Goal: Task Accomplishment & Management: Complete application form

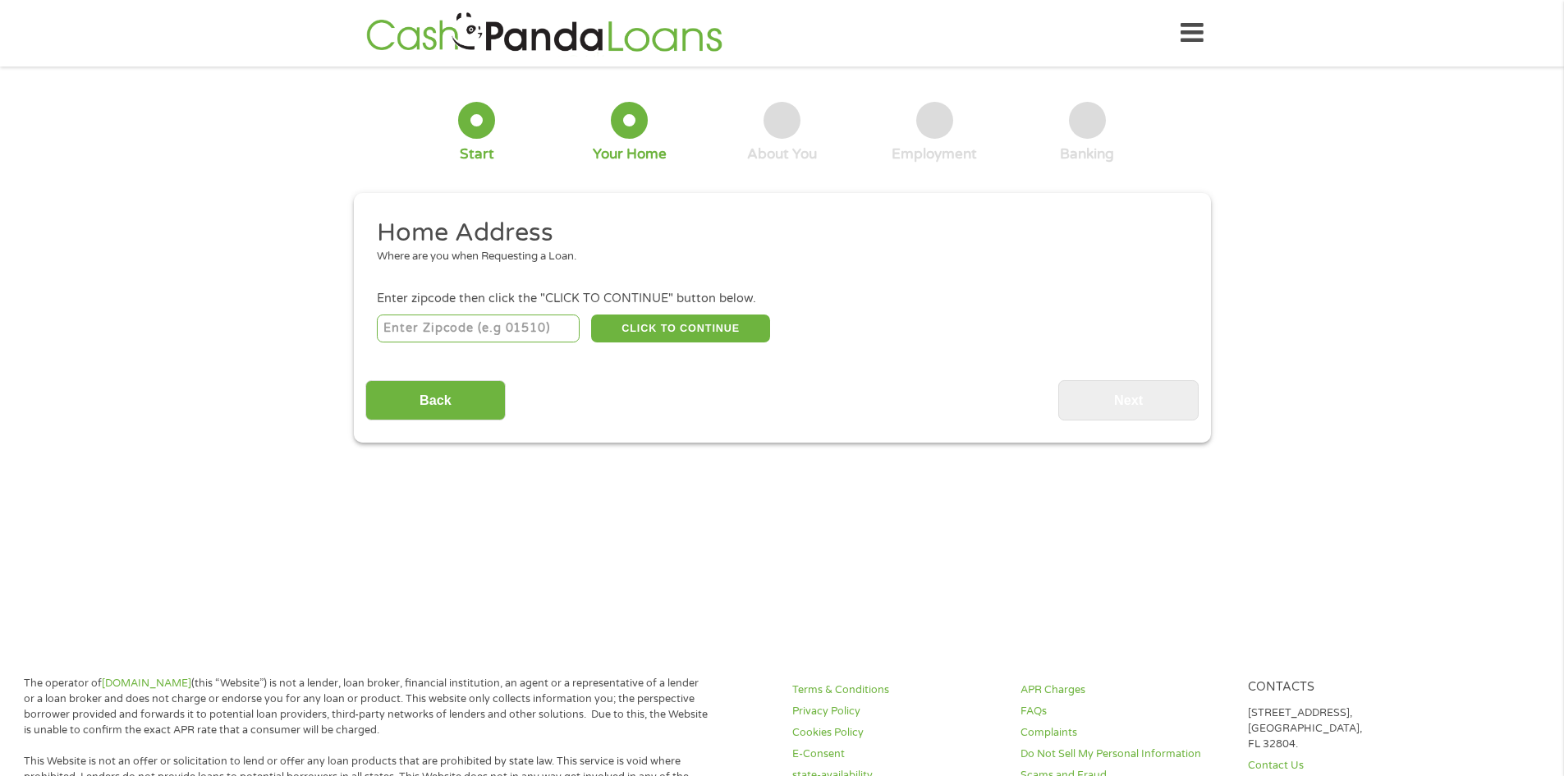
click at [396, 332] on input "number" at bounding box center [478, 328] width 203 height 28
type input "78574"
click at [701, 319] on button "CLICK TO CONTINUE" at bounding box center [680, 328] width 179 height 28
type input "78574"
type input "Mission"
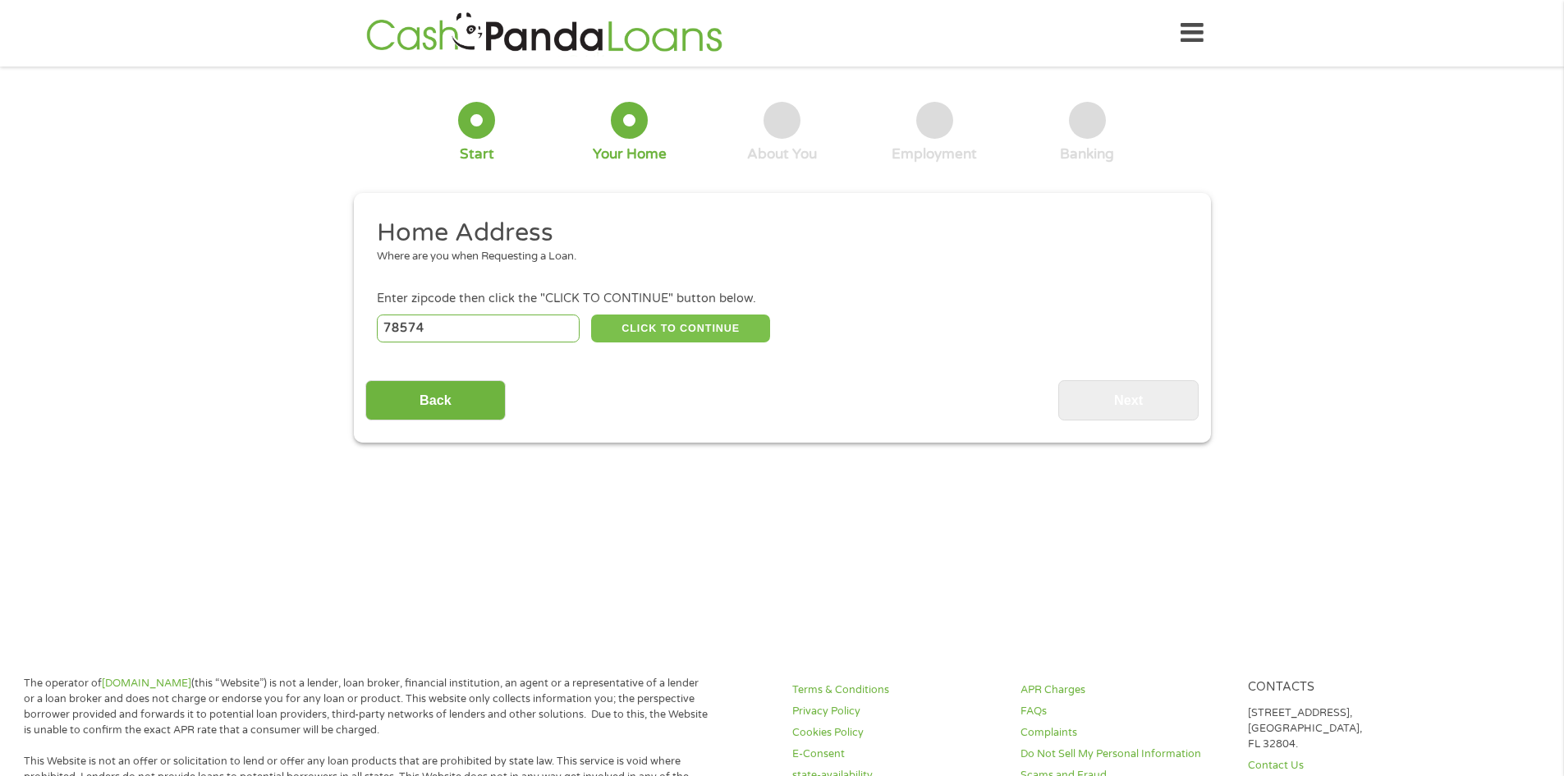
select select "[US_STATE]"
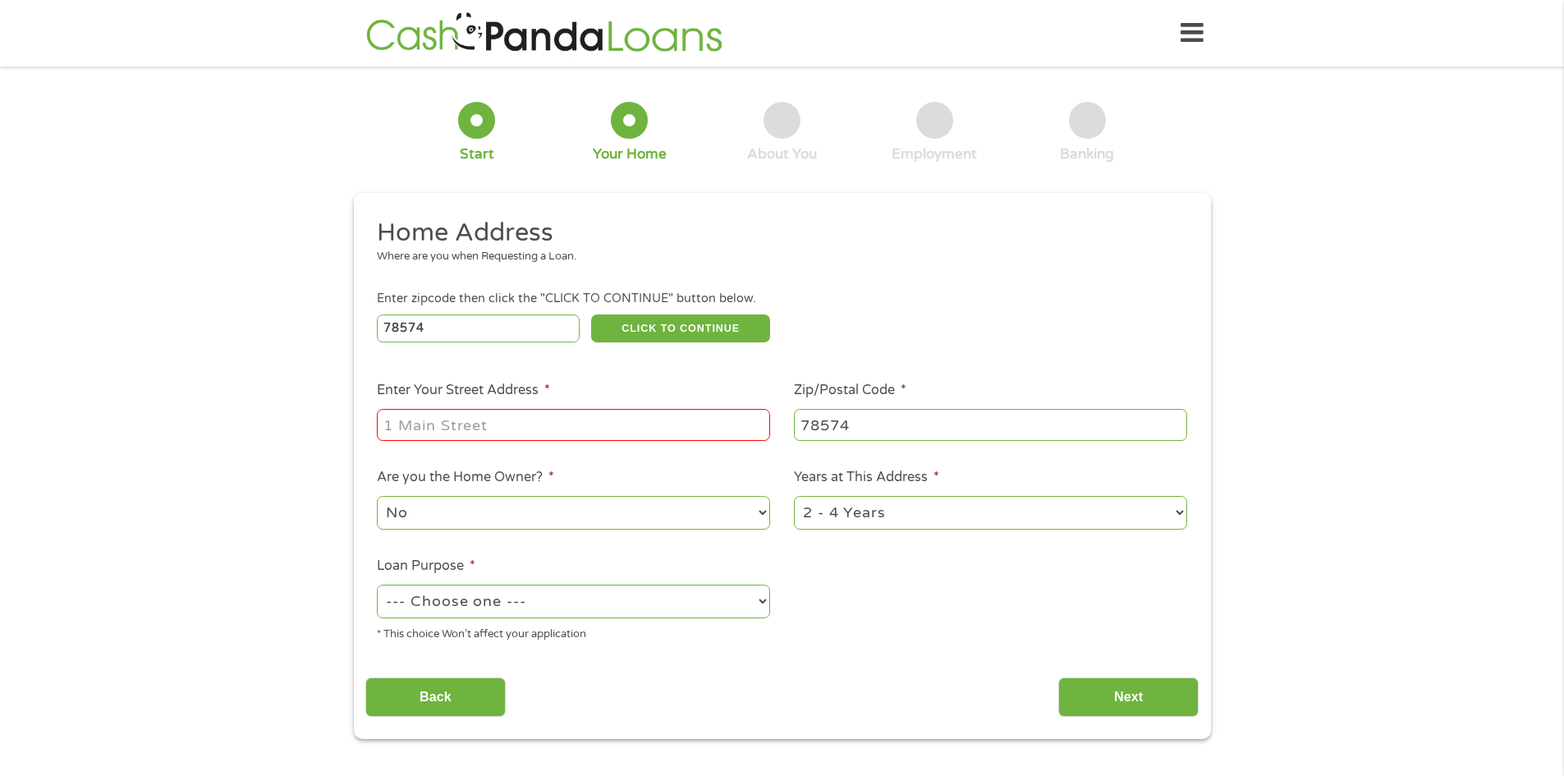
click at [452, 420] on input "Enter Your Street Address *" at bounding box center [573, 424] width 393 height 31
type input "712 [PERSON_NAME] st"
click at [850, 512] on select "1 Year or less 1 - 2 Years 2 - 4 Years Over 4 Years" at bounding box center [990, 513] width 393 height 34
click at [794, 496] on select "1 Year or less 1 - 2 Years 2 - 4 Years Over 4 Years" at bounding box center [990, 513] width 393 height 34
click at [864, 504] on select "1 Year or less 1 - 2 Years 2 - 4 Years Over 4 Years" at bounding box center [990, 513] width 393 height 34
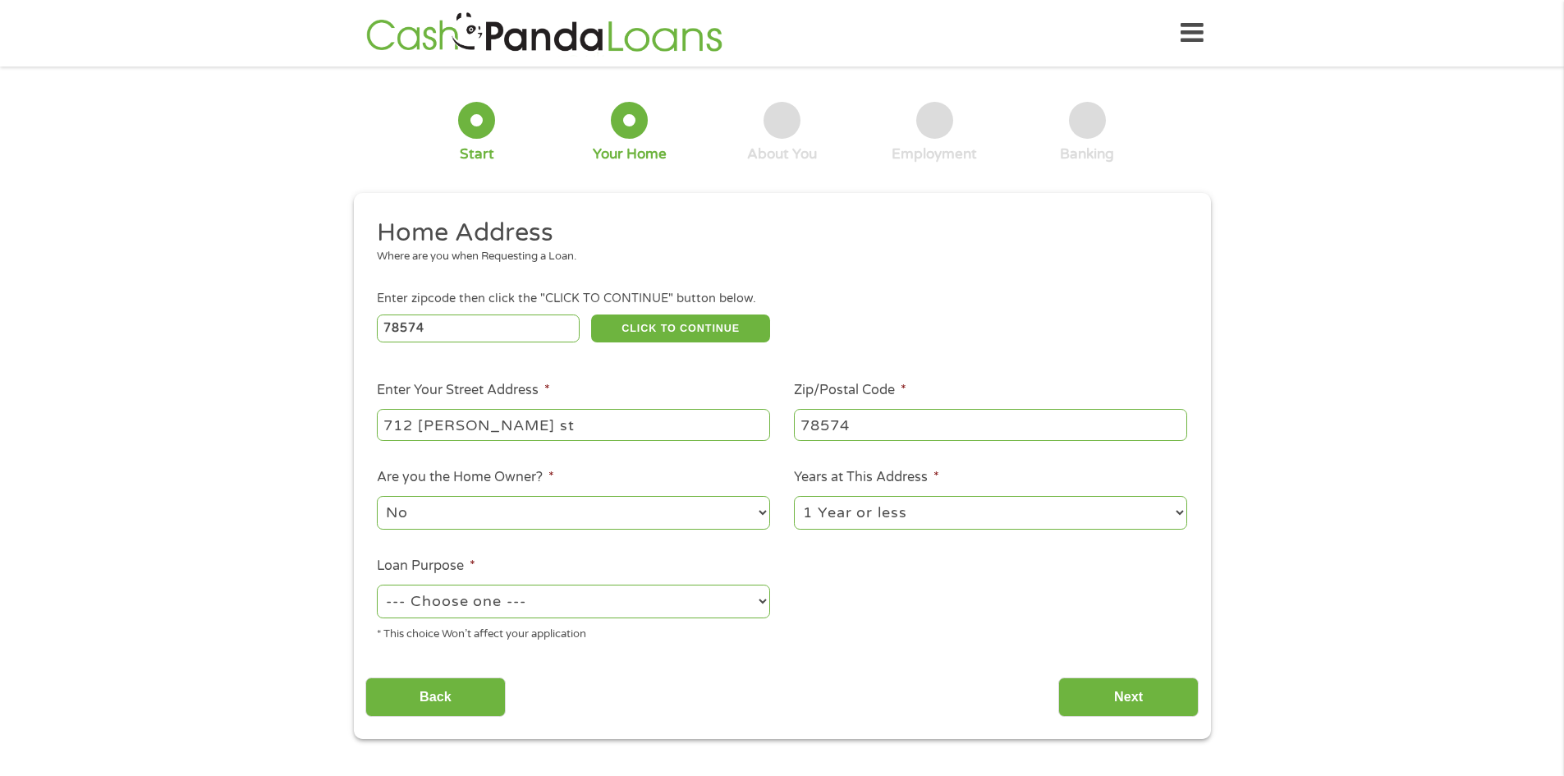
select select "24months"
click at [794, 496] on select "1 Year or less 1 - 2 Years 2 - 4 Years Over 4 Years" at bounding box center [990, 513] width 393 height 34
click at [497, 598] on select "--- Choose one --- Pay Bills Debt Consolidation Home Improvement Major Purchase…" at bounding box center [573, 601] width 393 height 34
click at [498, 597] on select "--- Choose one --- Pay Bills Debt Consolidation Home Improvement Major Purchase…" at bounding box center [573, 601] width 393 height 34
select select "medicalexpenses"
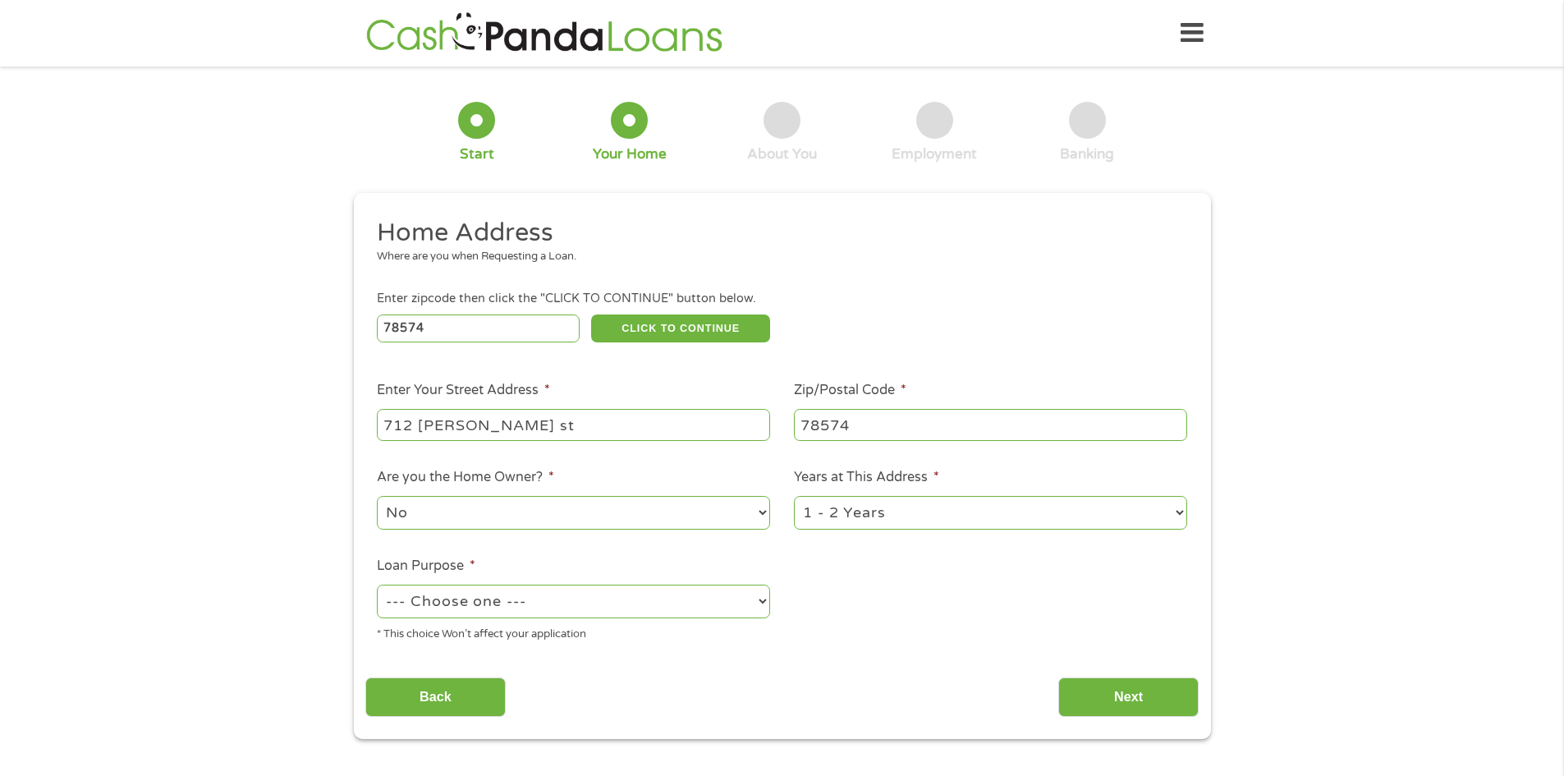
click at [377, 584] on select "--- Choose one --- Pay Bills Debt Consolidation Home Improvement Major Purchase…" at bounding box center [573, 601] width 393 height 34
click at [1124, 691] on input "Next" at bounding box center [1128, 697] width 140 height 40
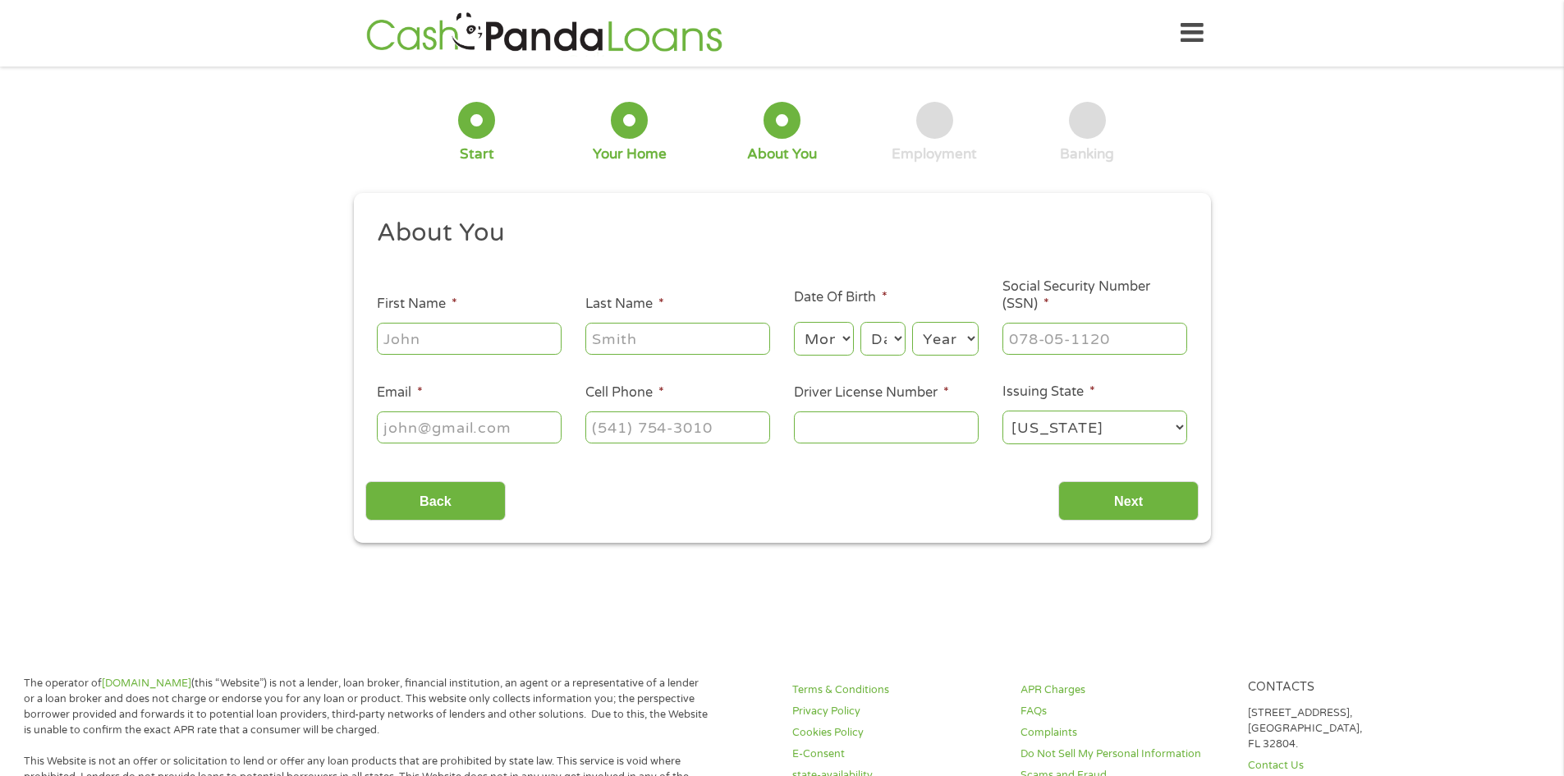
click at [453, 346] on input "First Name *" at bounding box center [469, 338] width 185 height 31
type input "[PERSON_NAME]"
drag, startPoint x: 847, startPoint y: 337, endPoint x: 850, endPoint y: 349, distance: 12.7
click at [847, 337] on select "Month 1 2 3 4 5 6 7 8 9 10 11 12" at bounding box center [824, 339] width 60 height 34
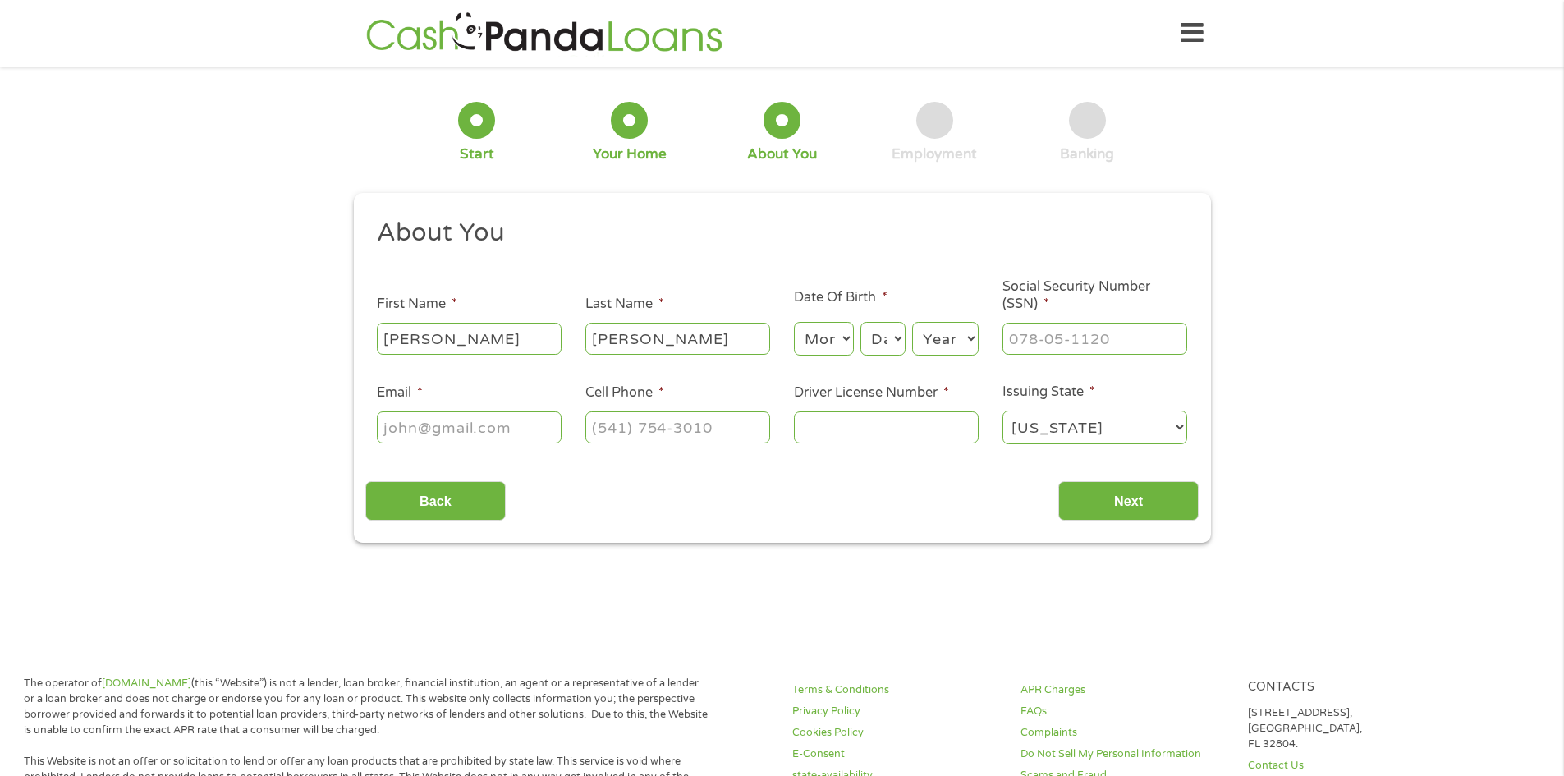
select select "9"
click at [794, 322] on select "Month 1 2 3 4 5 6 7 8 9 10 11 12" at bounding box center [824, 339] width 60 height 34
click at [892, 340] on select "Day 1 2 3 4 5 6 7 8 9 10 11 12 13 14 15 16 17 18 19 20 21 22 23 24 25 26 27 28 …" at bounding box center [882, 339] width 44 height 34
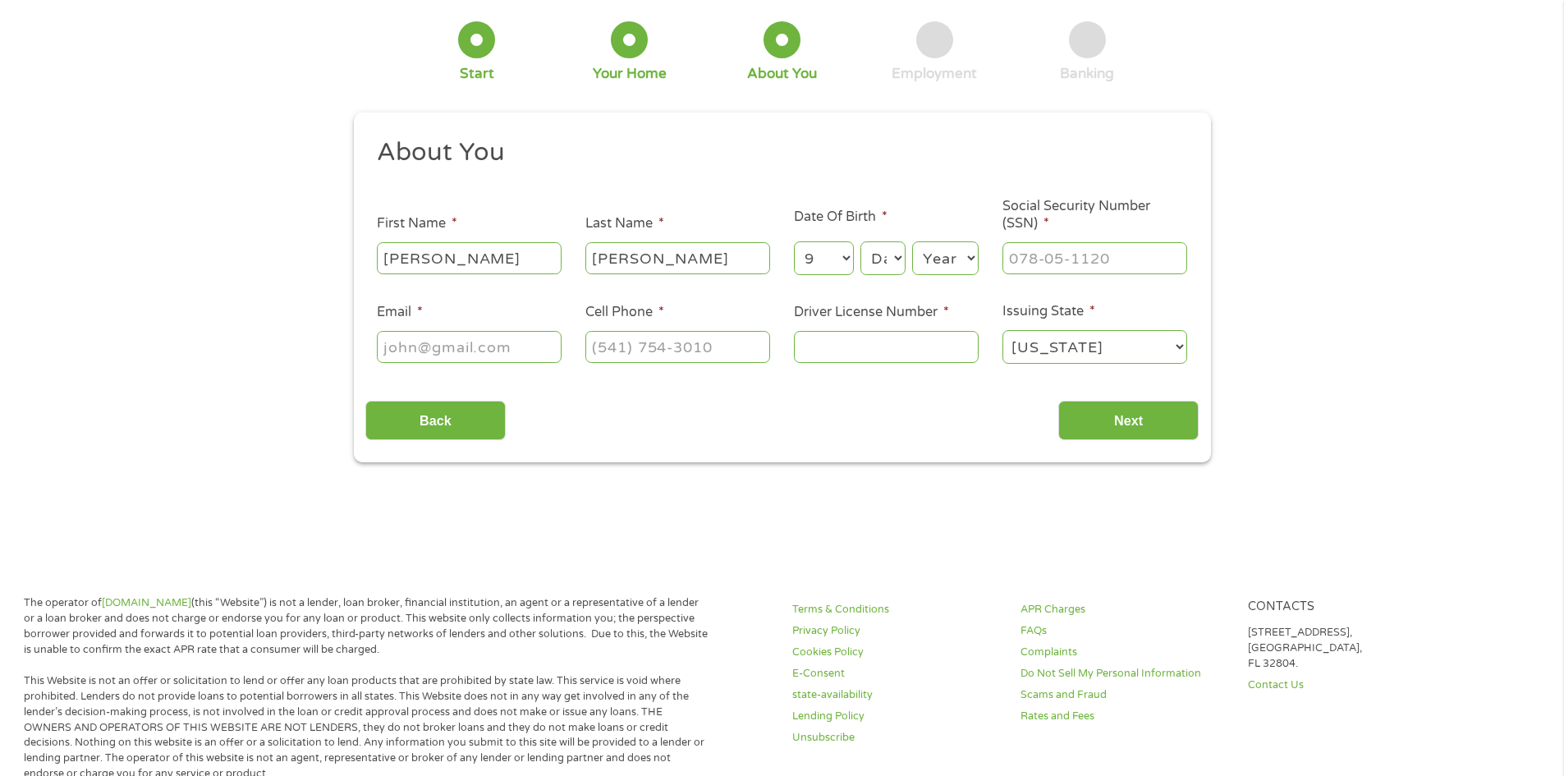
scroll to position [246, 0]
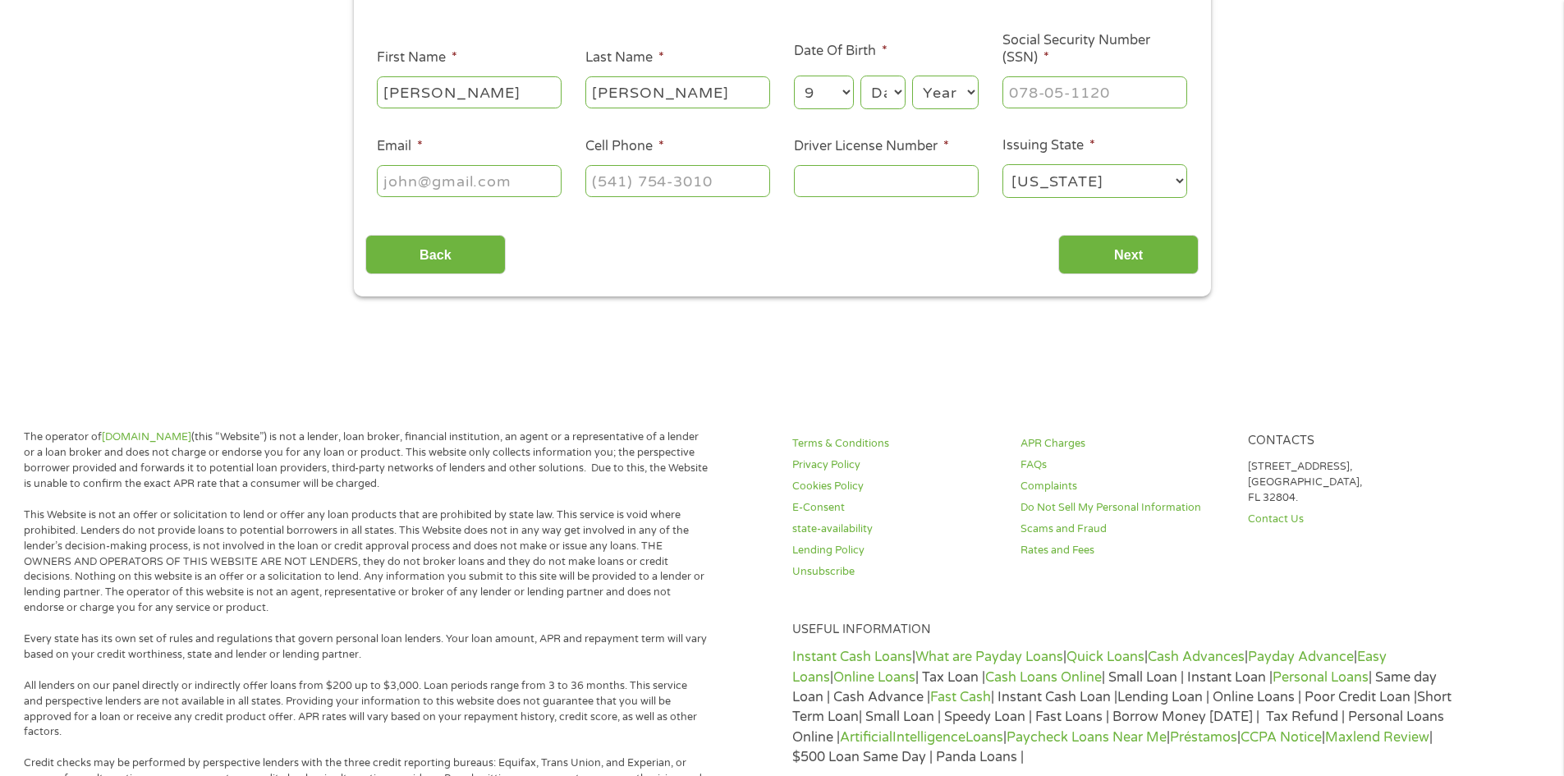
click at [883, 89] on select "Day 1 2 3 4 5 6 7 8 9 10 11 12 13 14 15 16 17 18 19 20 21 22 23 24 25 26 27 28 …" at bounding box center [882, 93] width 44 height 34
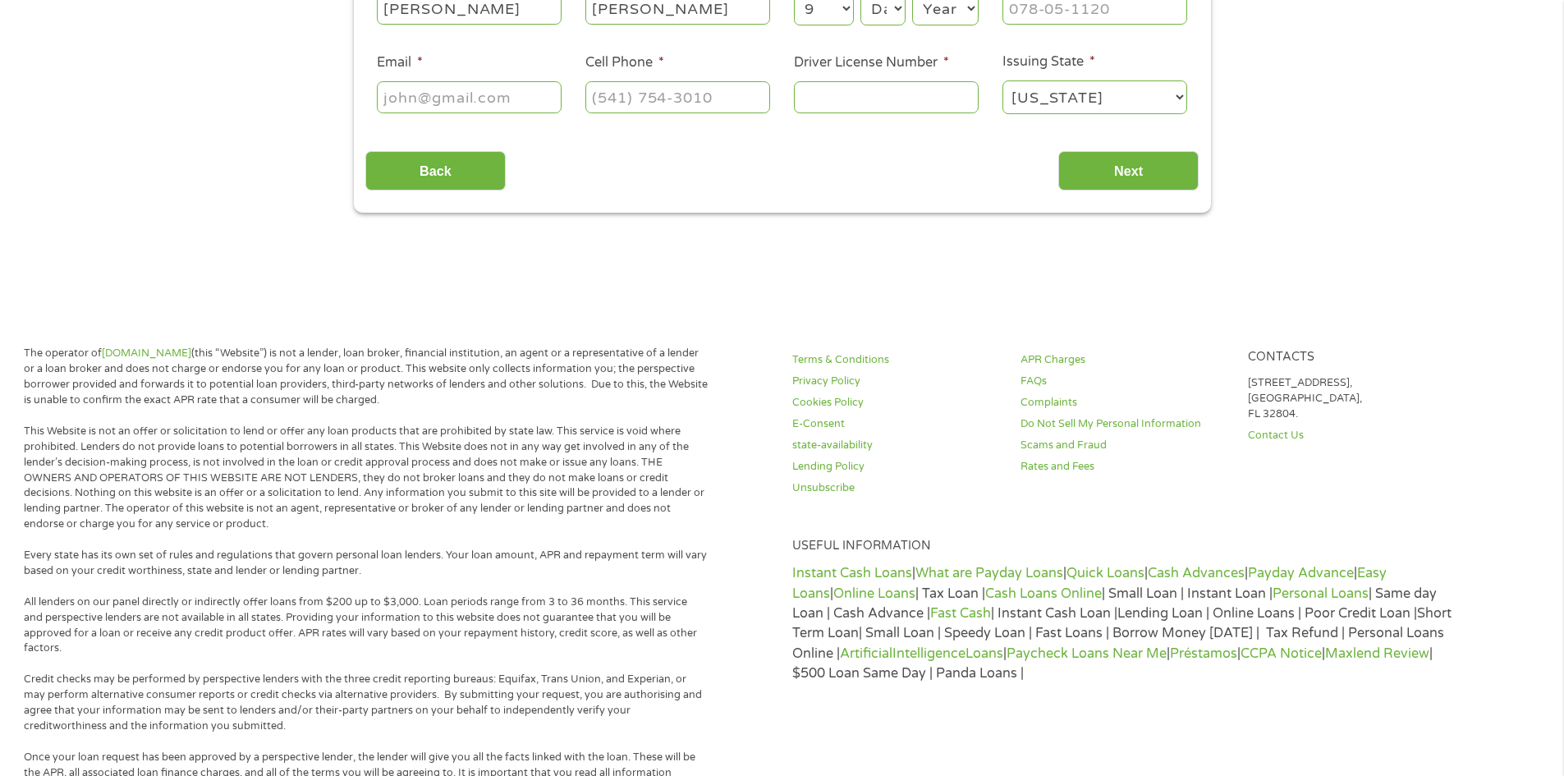
scroll to position [82, 0]
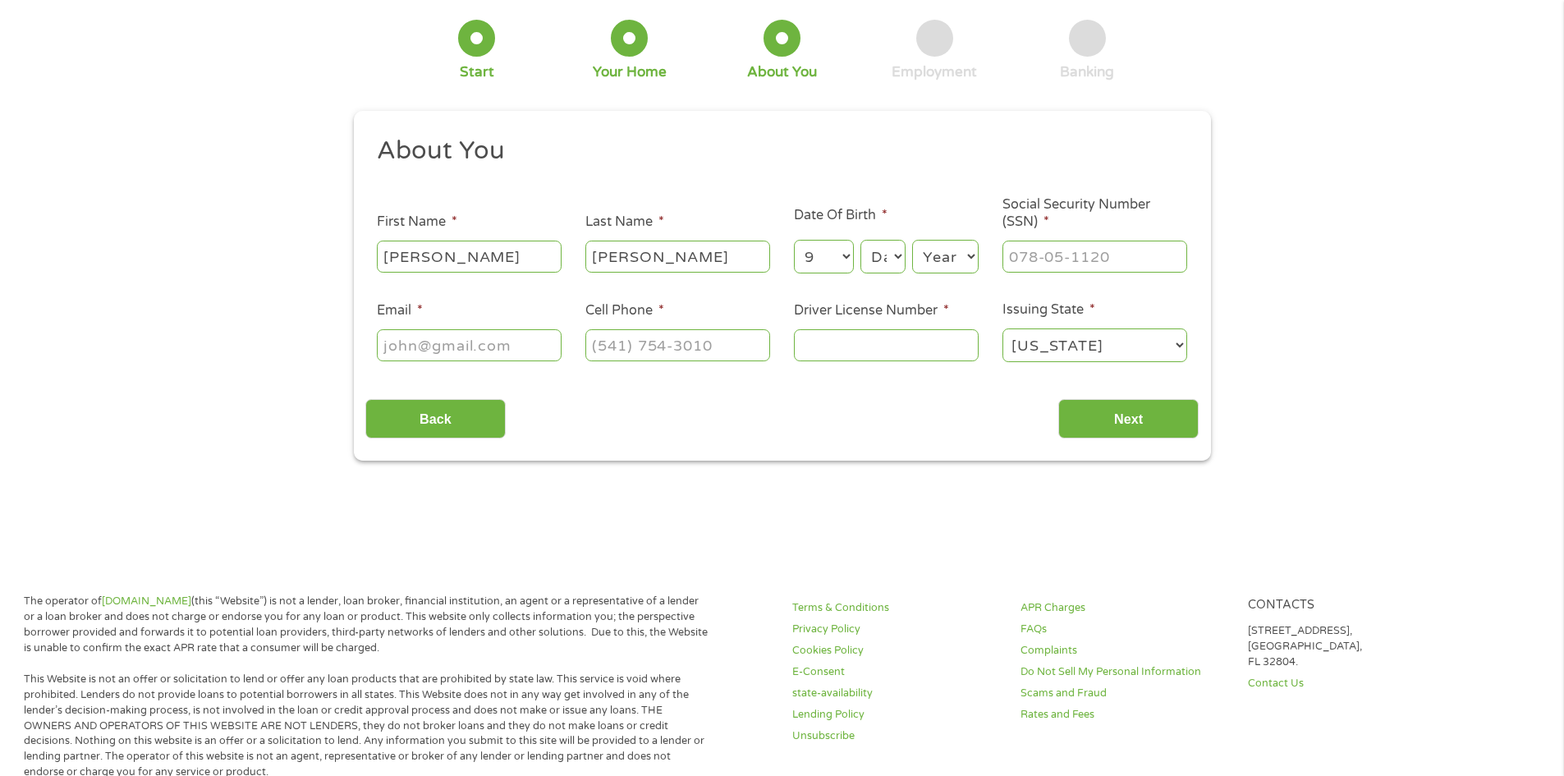
click at [885, 247] on select "Day 1 2 3 4 5 6 7 8 9 10 11 12 13 14 15 16 17 18 19 20 21 22 23 24 25 26 27 28 …" at bounding box center [882, 257] width 44 height 34
select select "24"
click at [860, 240] on select "Day 1 2 3 4 5 6 7 8 9 10 11 12 13 14 15 16 17 18 19 20 21 22 23 24 25 26 27 28 …" at bounding box center [882, 257] width 44 height 34
click at [945, 254] on select "Year [DATE] 2006 2005 2004 2003 2002 2001 2000 1999 1998 1997 1996 1995 1994 19…" at bounding box center [945, 257] width 66 height 34
select select "1969"
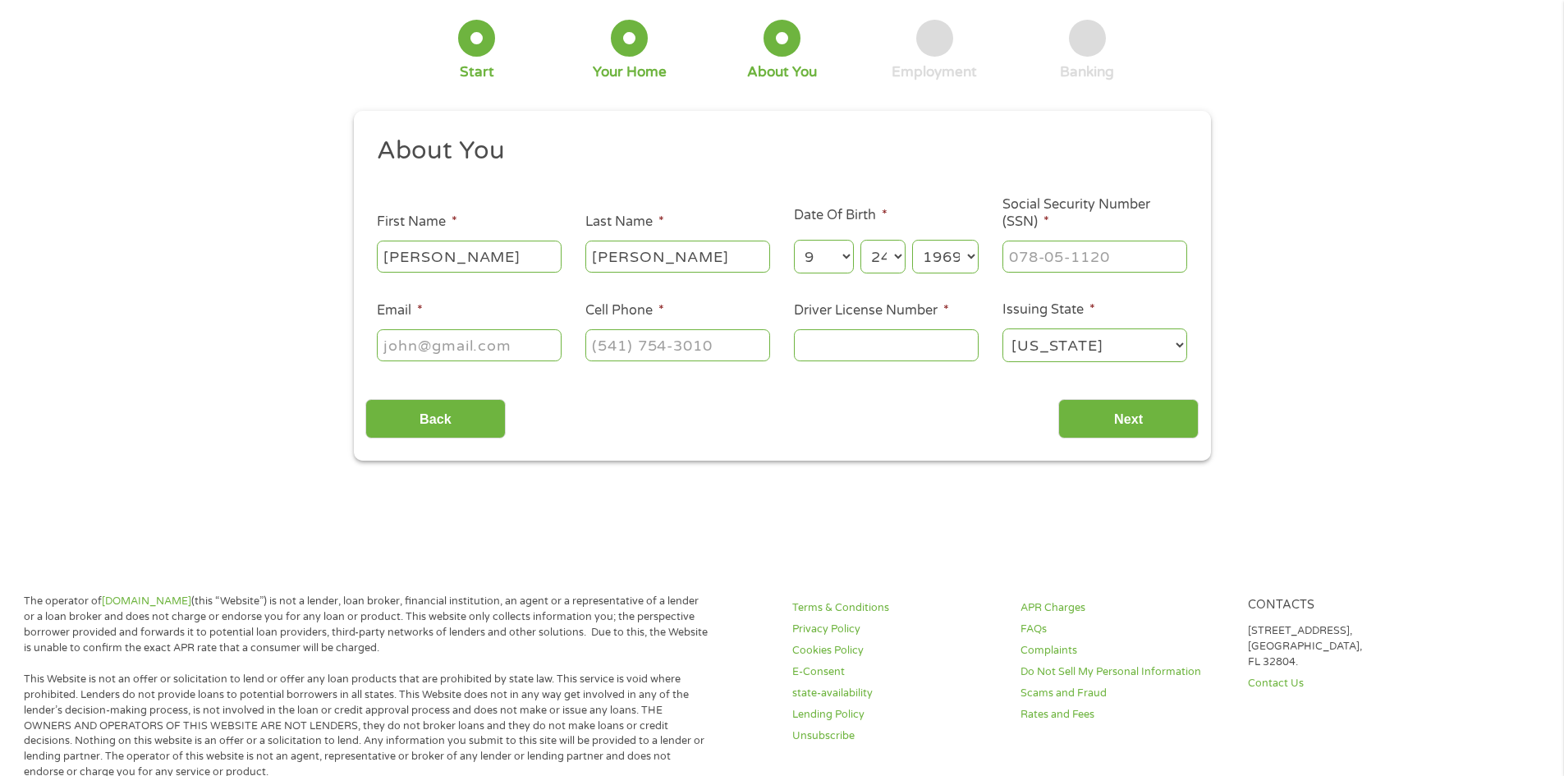
click at [912, 240] on select "Year [DATE] 2006 2005 2004 2003 2002 2001 2000 1999 1998 1997 1996 1995 1994 19…" at bounding box center [945, 257] width 66 height 34
click at [1027, 253] on input "___-__-____" at bounding box center [1094, 256] width 185 height 31
type input "518-02-1606"
click at [470, 354] on input "Email *" at bounding box center [469, 344] width 185 height 31
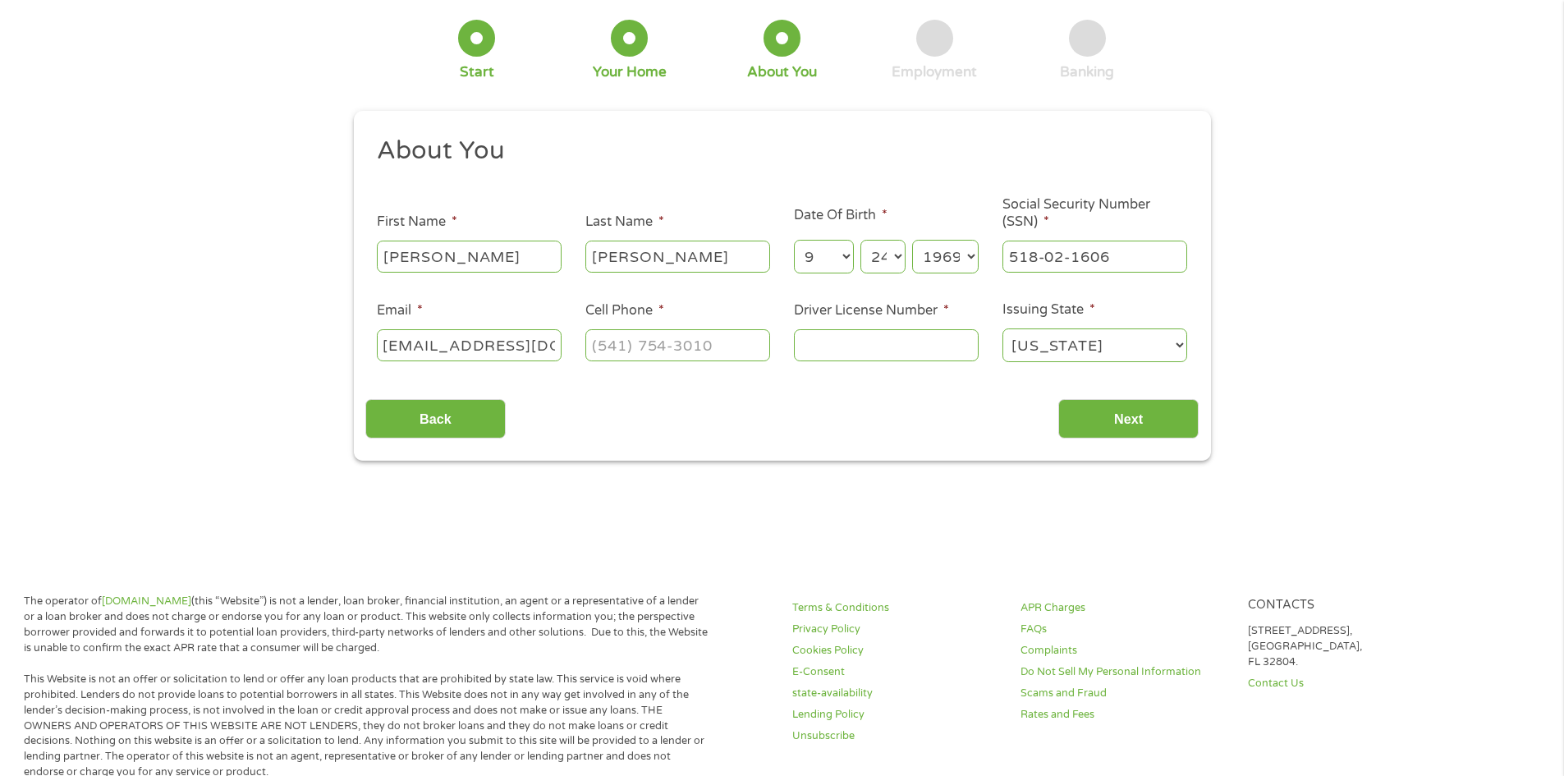
type input "[EMAIL_ADDRESS][DOMAIN_NAME]"
type input "[PHONE_NUMBER]"
click at [837, 341] on input "Driver License Number *" at bounding box center [886, 344] width 185 height 31
type input "11908725"
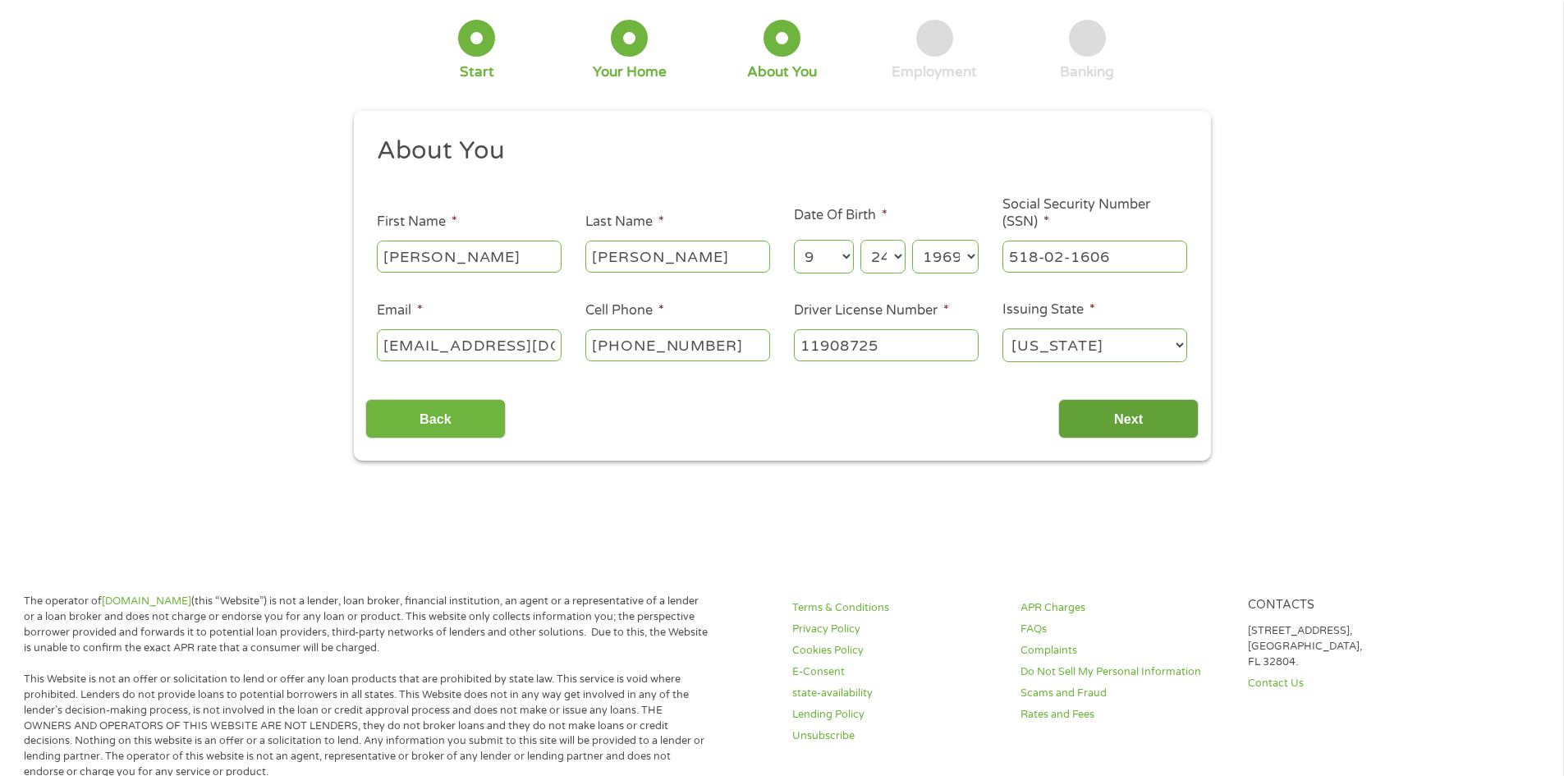
click at [1107, 412] on input "Next" at bounding box center [1128, 419] width 140 height 40
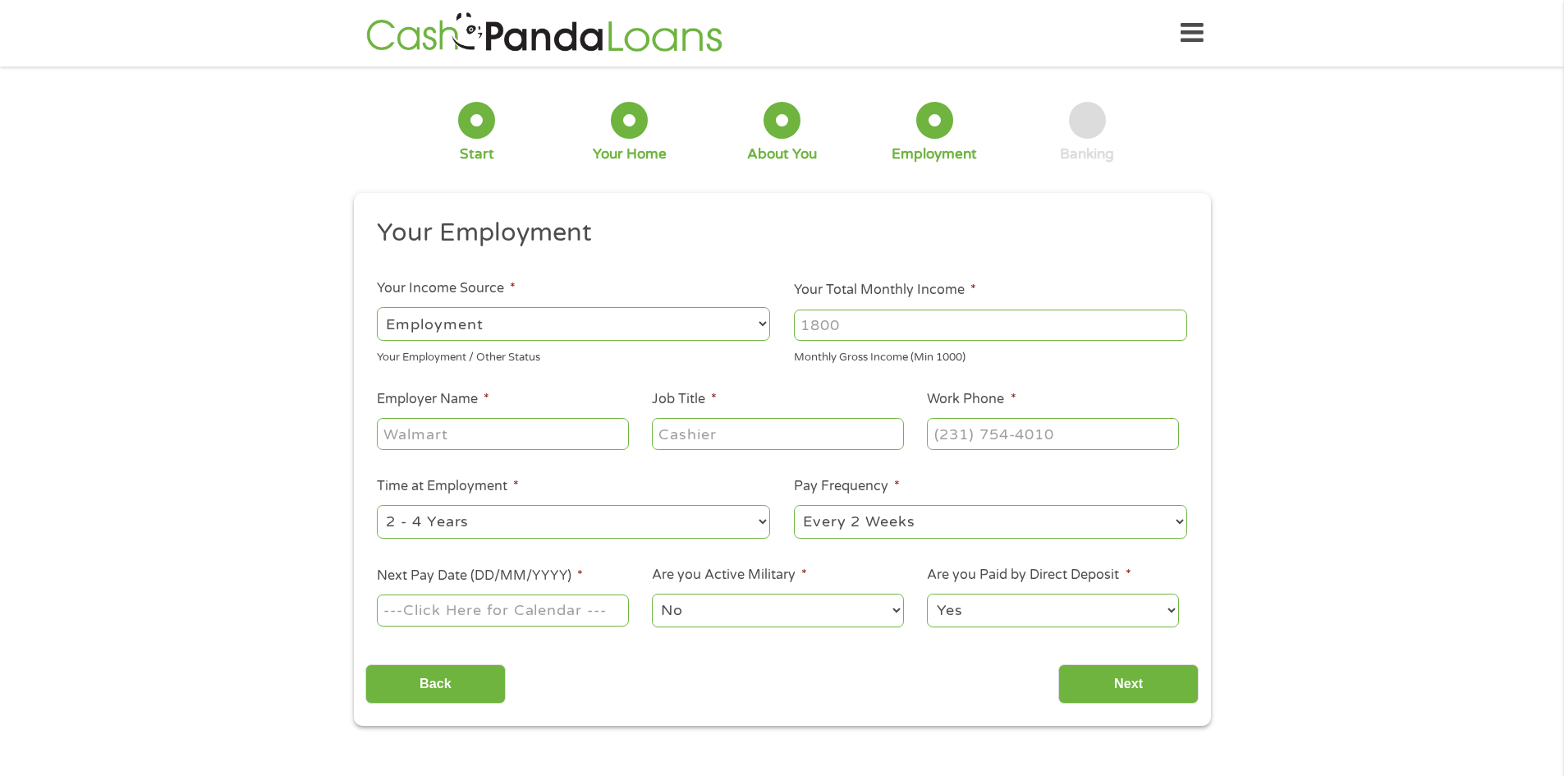
click at [850, 324] on input "Your Total Monthly Income *" at bounding box center [990, 324] width 393 height 31
type input "3500"
click at [470, 439] on input "Employer Name *" at bounding box center [502, 433] width 251 height 31
type input "All Generations Health Care"
click at [717, 439] on input "Job Title *" at bounding box center [777, 433] width 251 height 31
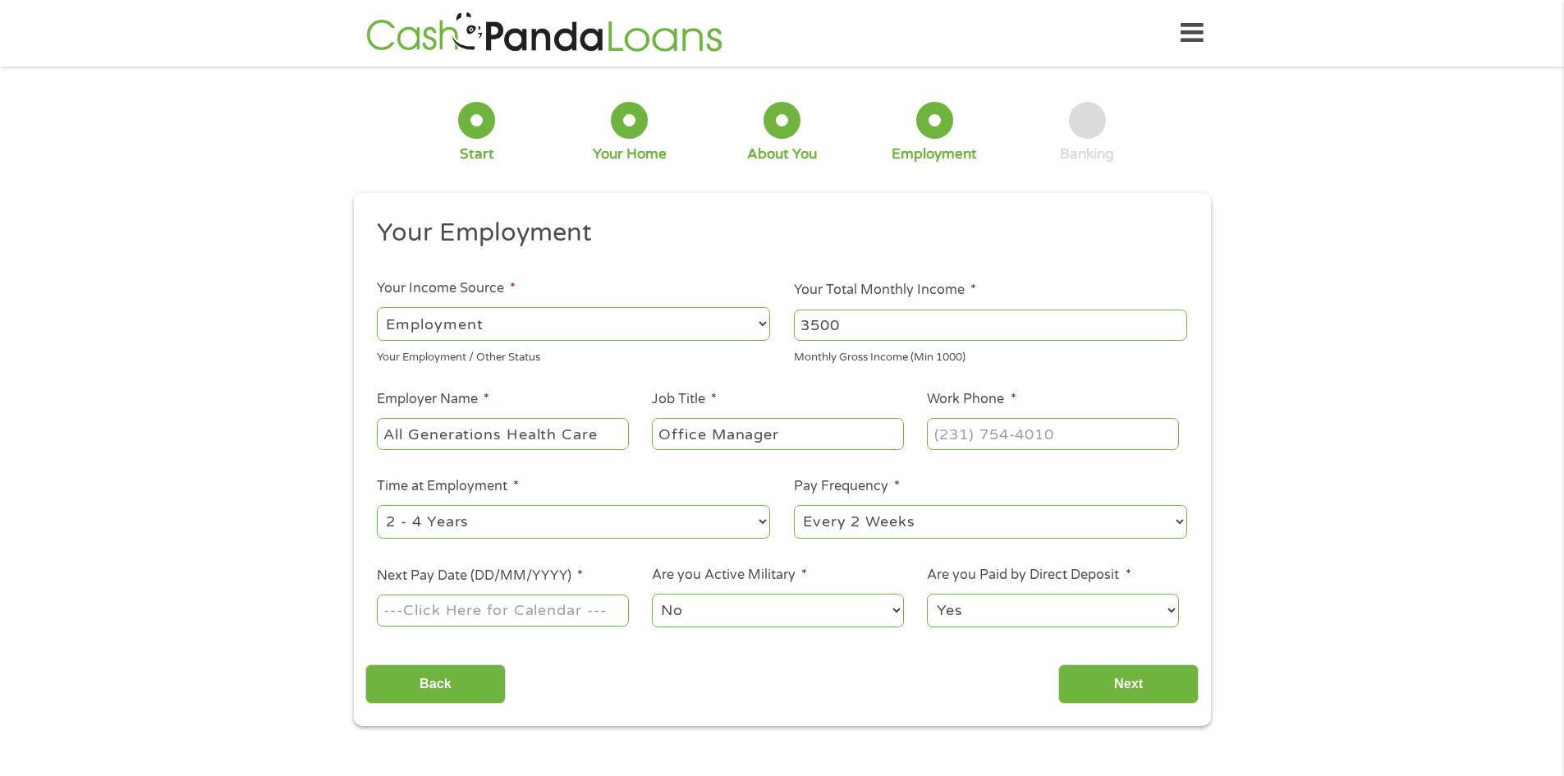
type input "Office Manager"
click at [969, 442] on input "(___) ___-____" at bounding box center [1052, 433] width 251 height 31
type input "[PHONE_NUMBER]"
click at [504, 527] on select "--- Choose one --- 1 Year or less 1 - 2 Years 2 - 4 Years Over 4 Years" at bounding box center [573, 522] width 393 height 34
select select "60months"
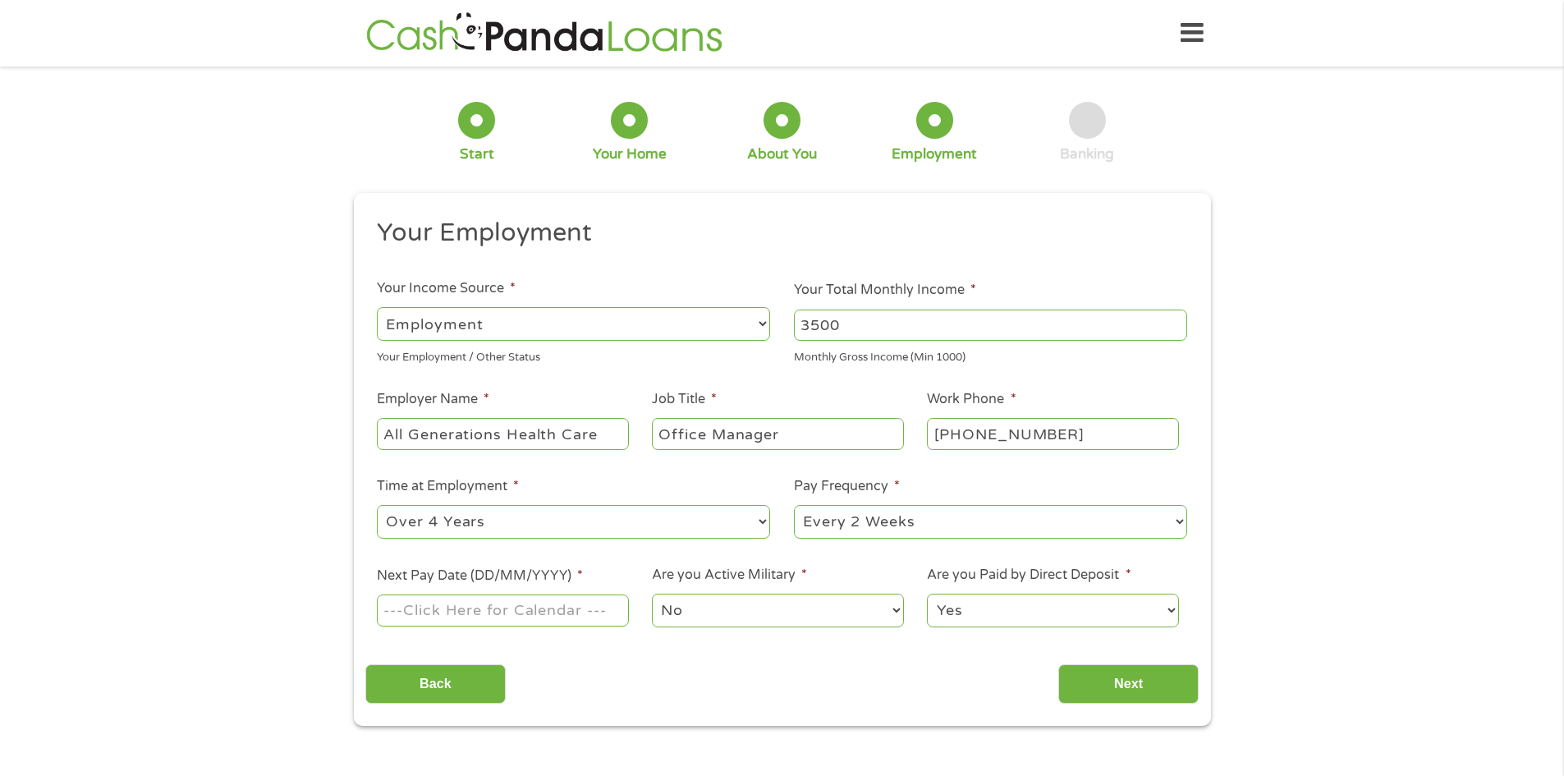
click at [377, 505] on select "--- Choose one --- 1 Year or less 1 - 2 Years 2 - 4 Years Over 4 Years" at bounding box center [573, 522] width 393 height 34
click at [595, 602] on input "Next Pay Date (DD/MM/YYYY) *" at bounding box center [502, 609] width 251 height 31
type input "[DATE]"
click at [1116, 678] on input "Next" at bounding box center [1128, 684] width 140 height 40
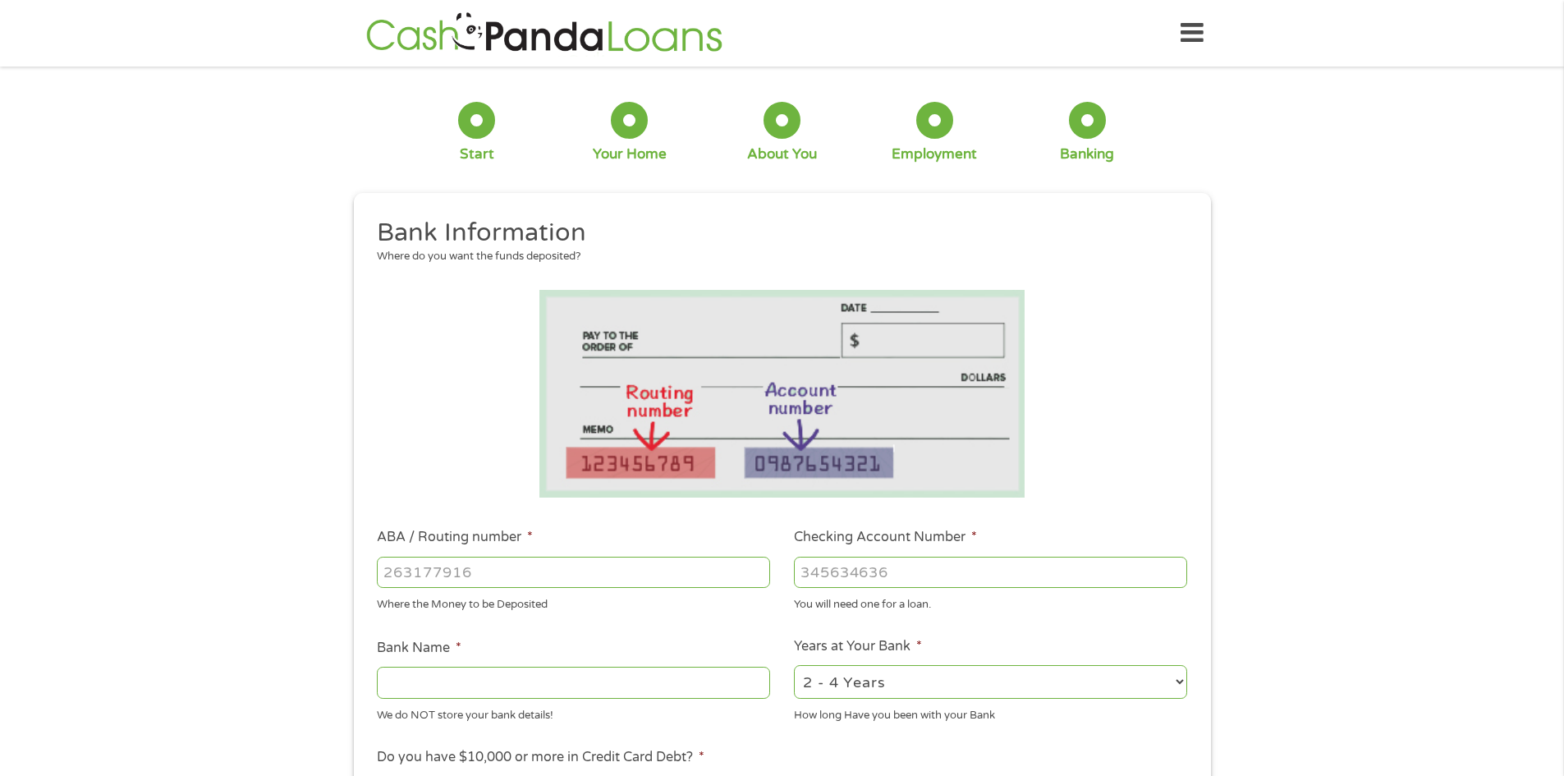
click at [472, 562] on input "ABA / Routing number *" at bounding box center [573, 572] width 393 height 31
click at [448, 584] on input "ABA / Routing number *" at bounding box center [573, 572] width 393 height 31
type input "031101334"
type input "SoFi Bank, National Association"
type input "031101334"
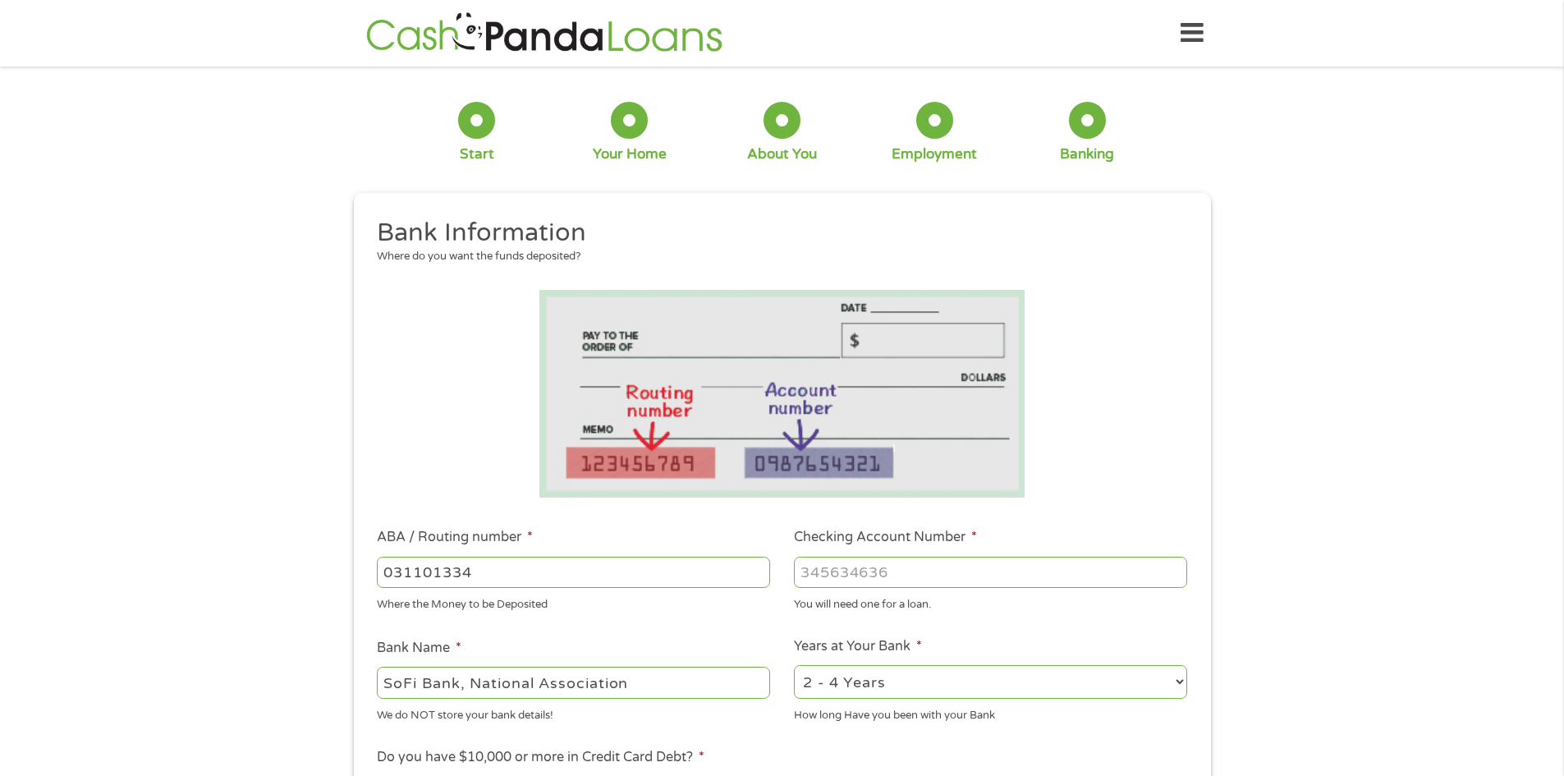
click at [908, 575] on input "Checking Account Number *" at bounding box center [990, 572] width 393 height 31
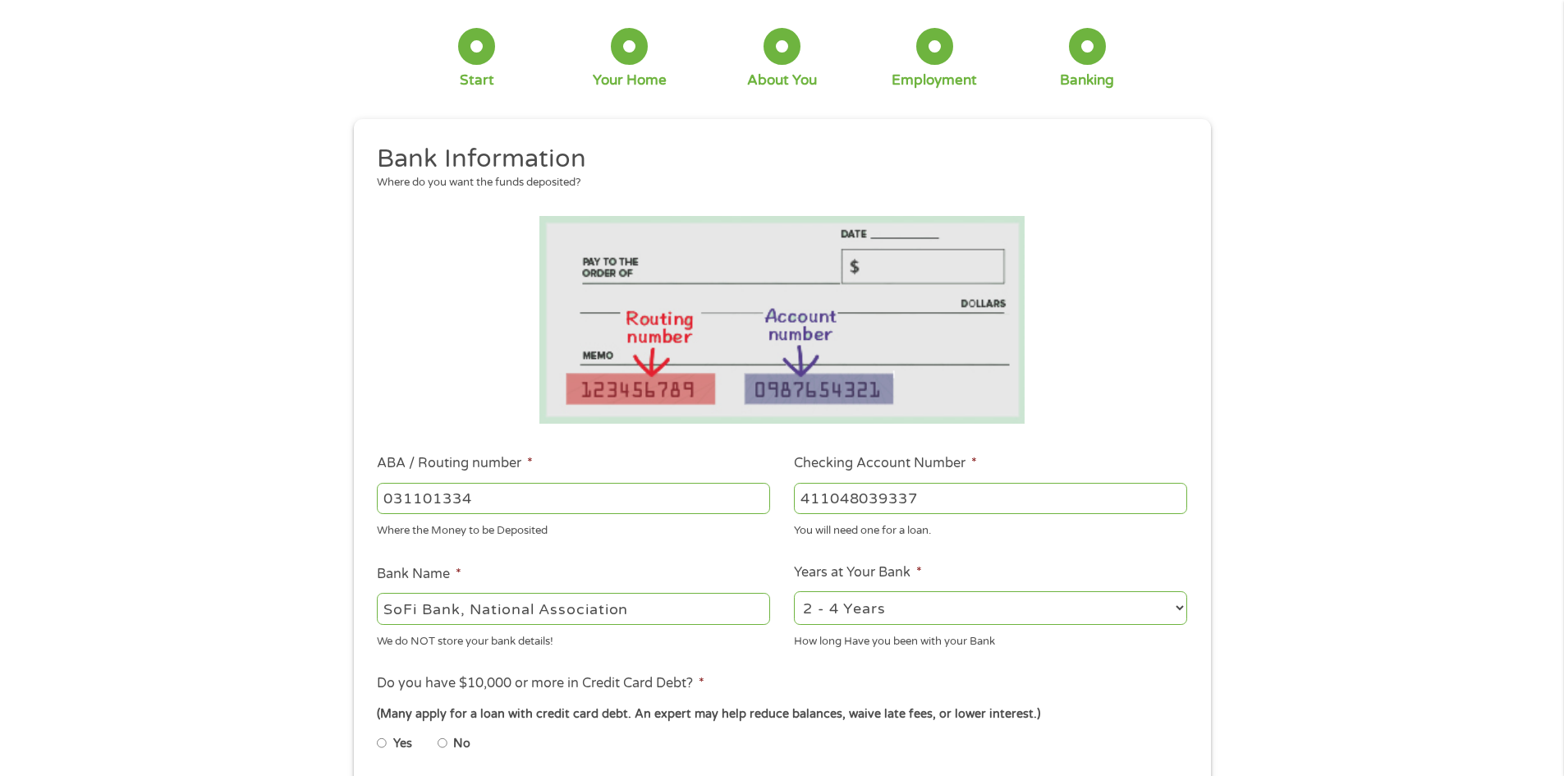
scroll to position [164, 0]
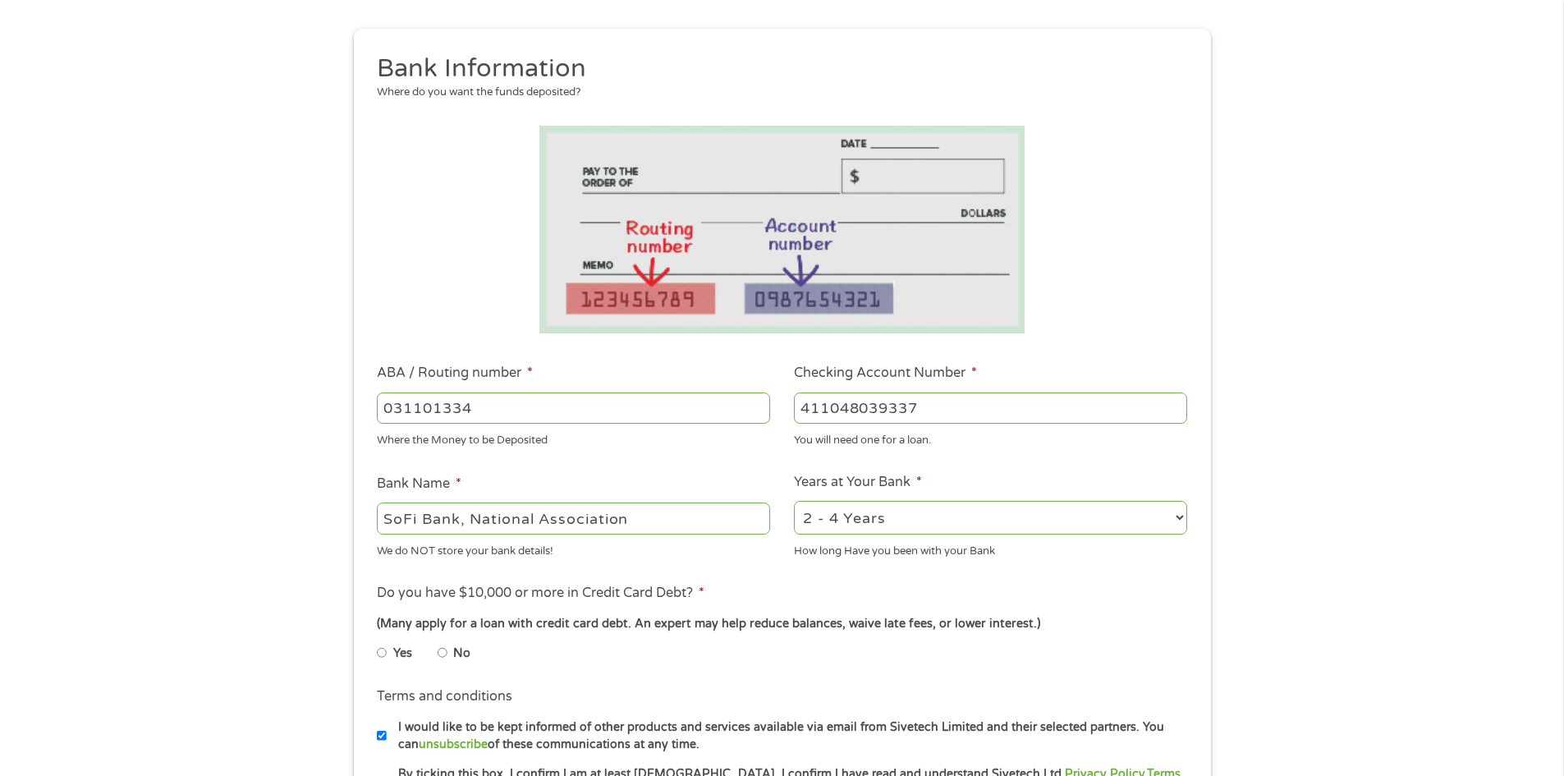
type input "411048039337"
click at [878, 516] on select "2 - 4 Years 6 - 12 Months 1 - 2 Years Over 4 Years" at bounding box center [990, 518] width 393 height 34
select select "12months"
click at [794, 501] on select "2 - 4 Years 6 - 12 Months 1 - 2 Years Over 4 Years" at bounding box center [990, 518] width 393 height 34
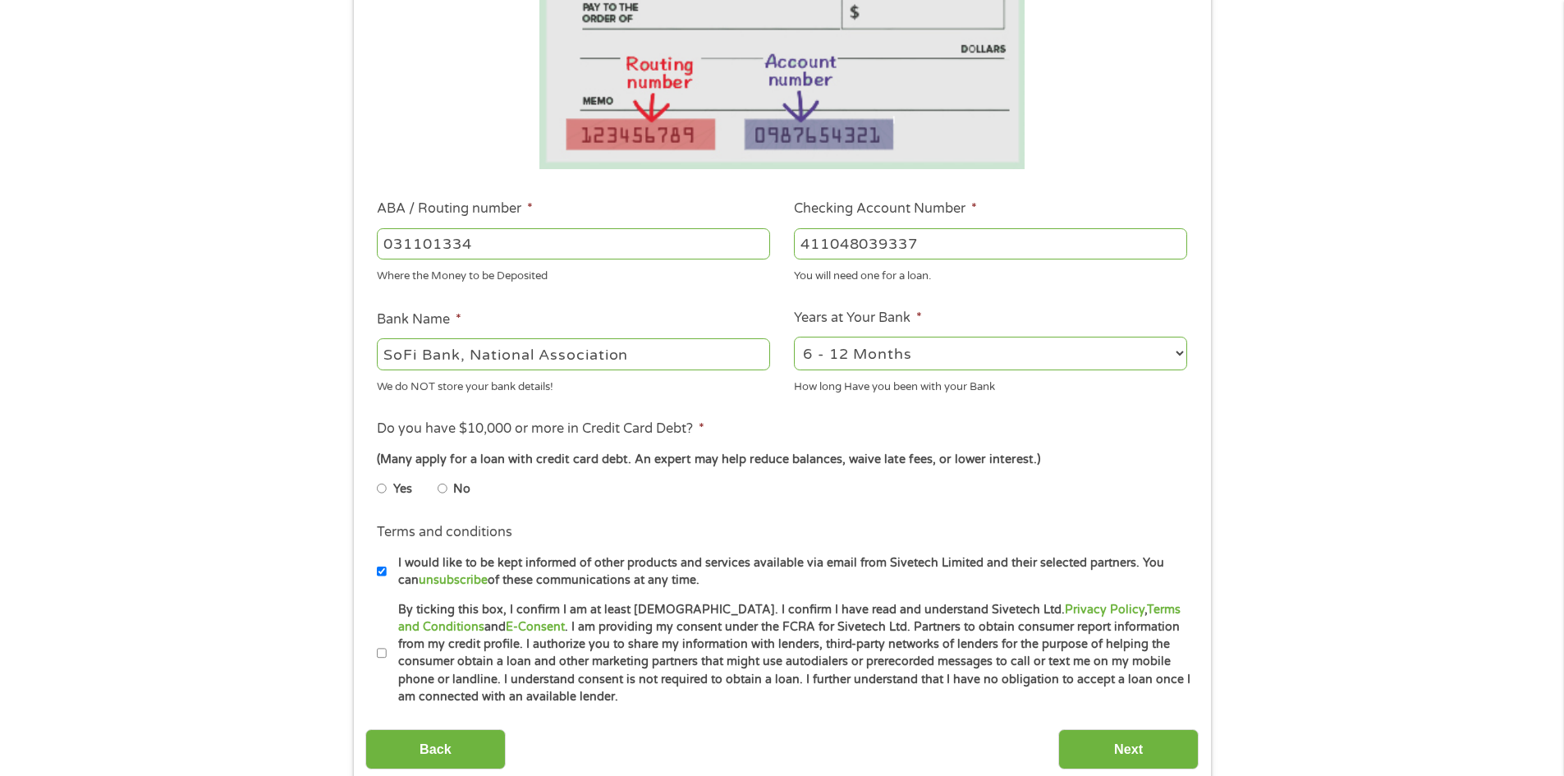
click at [381, 484] on input "Yes" at bounding box center [382, 488] width 10 height 26
radio input "true"
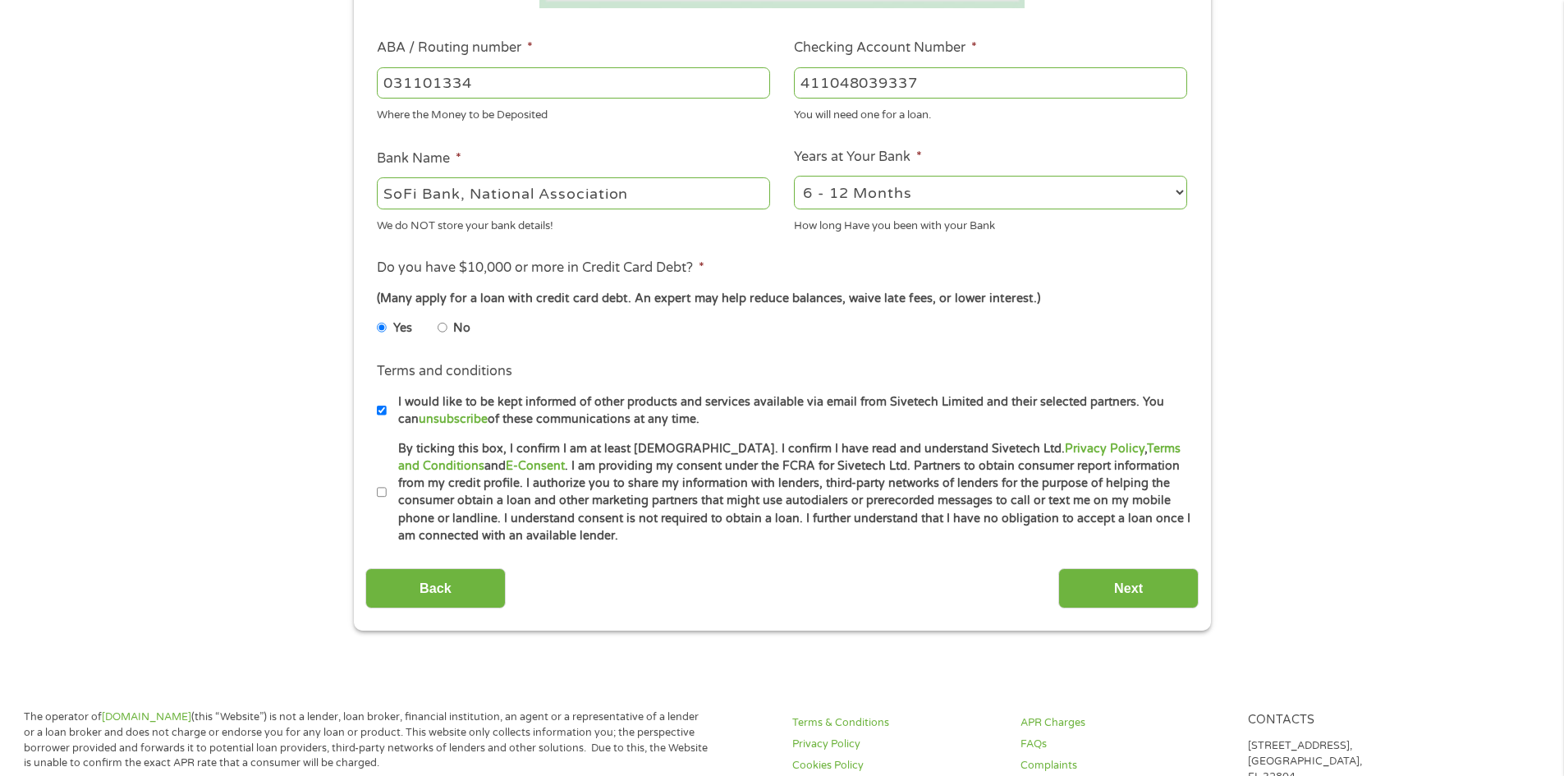
scroll to position [493, 0]
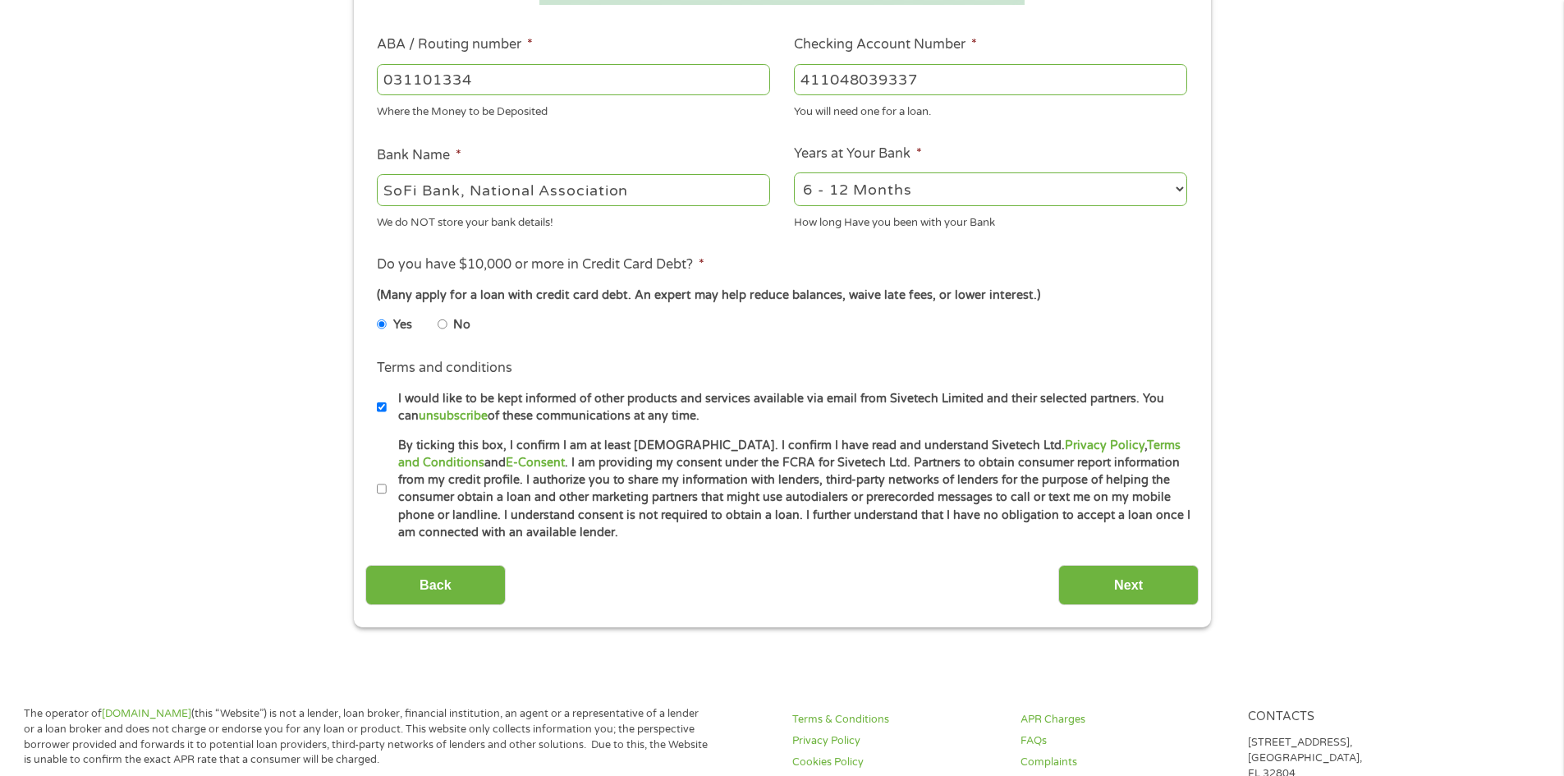
click at [376, 493] on li "Terms and conditions * By ticking this box, I confirm I am at least [DEMOGRAPHI…" at bounding box center [781, 489] width 833 height 105
click at [383, 486] on input "By ticking this box, I confirm I am at least [DEMOGRAPHIC_DATA]. I confirm I ha…" at bounding box center [382, 489] width 10 height 26
checkbox input "true"
click at [1156, 584] on input "Next" at bounding box center [1128, 585] width 140 height 40
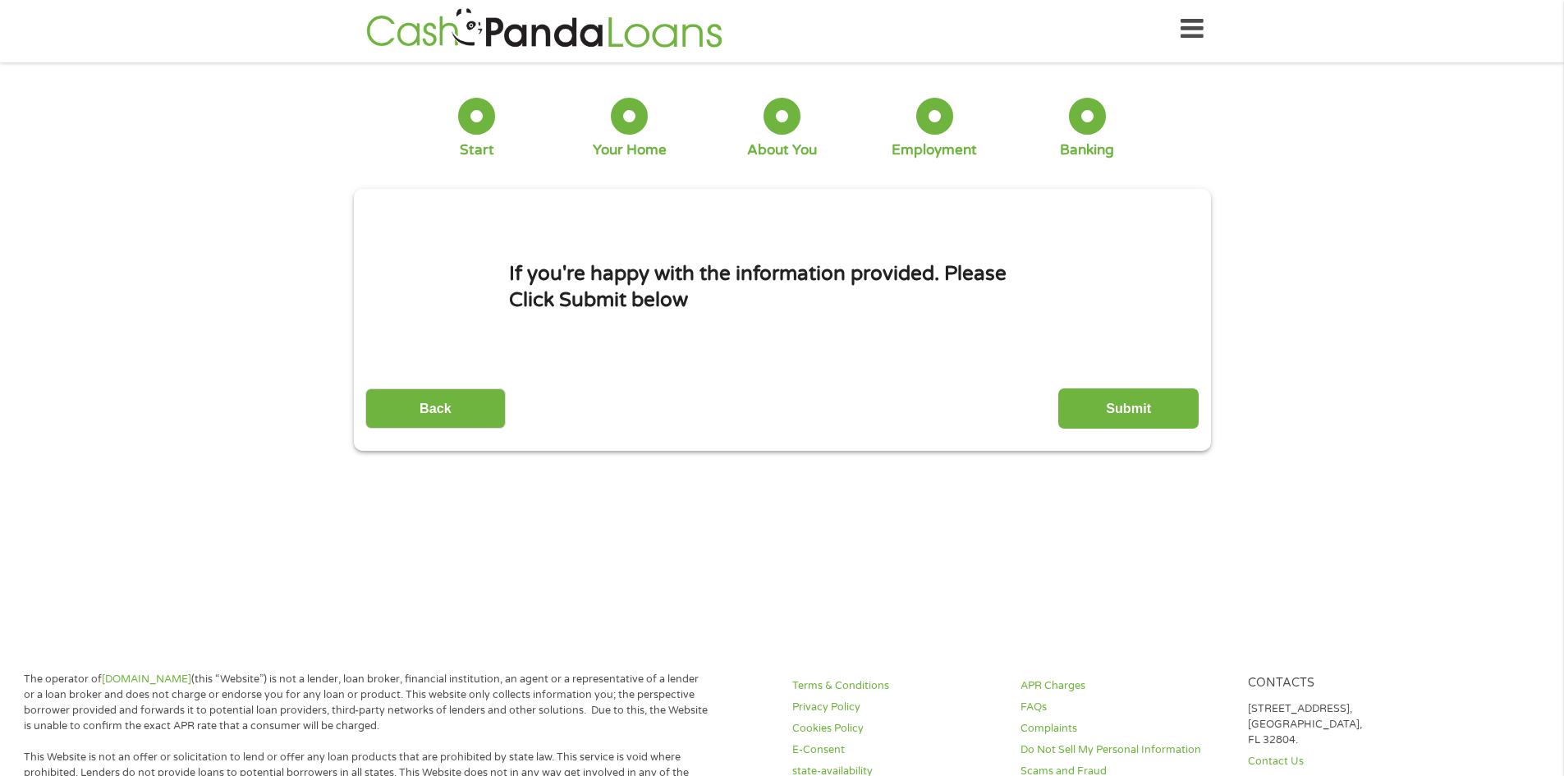
scroll to position [0, 0]
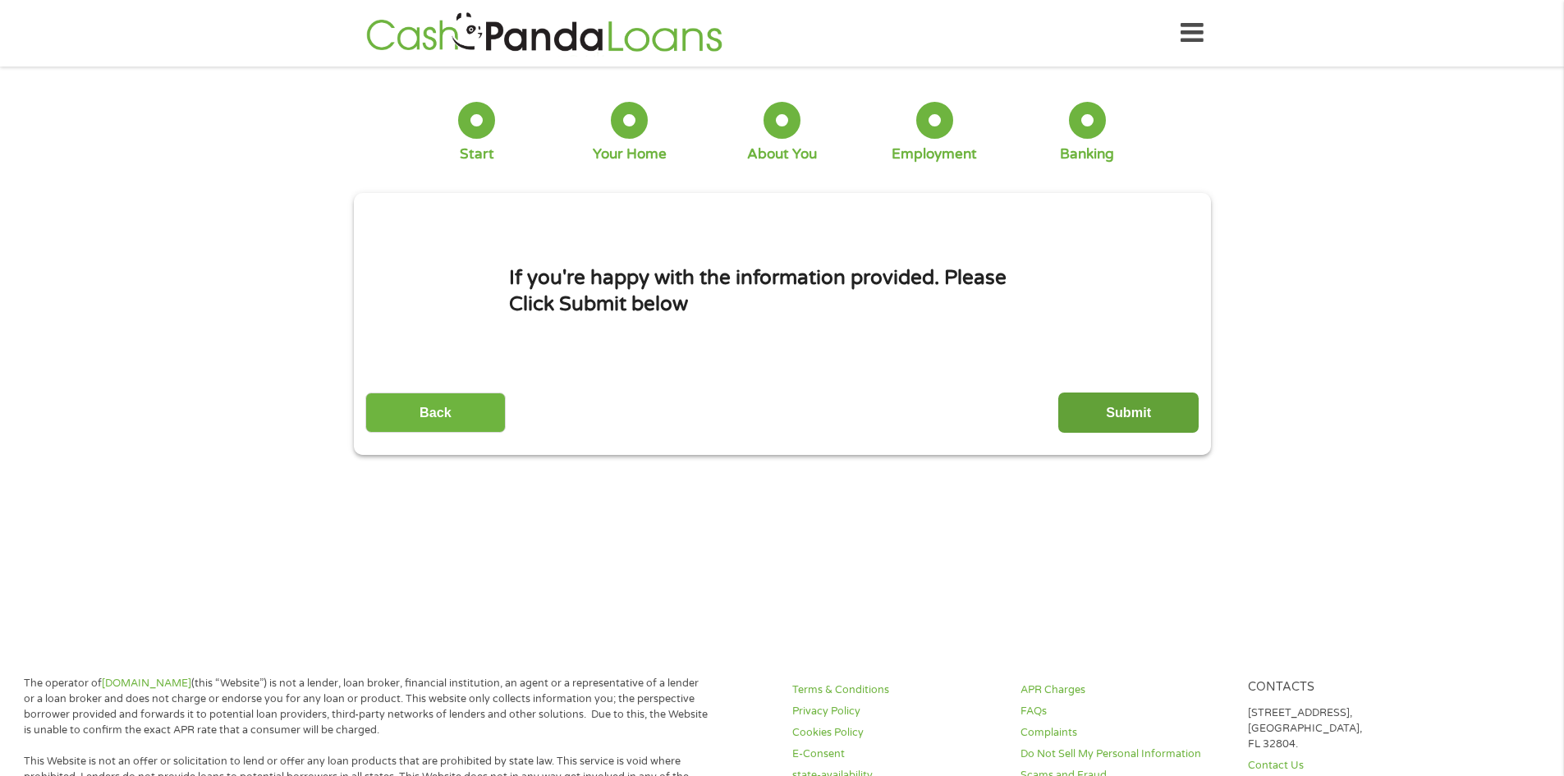
click at [1119, 408] on input "Submit" at bounding box center [1128, 412] width 140 height 40
